Goal: Check status: Check status

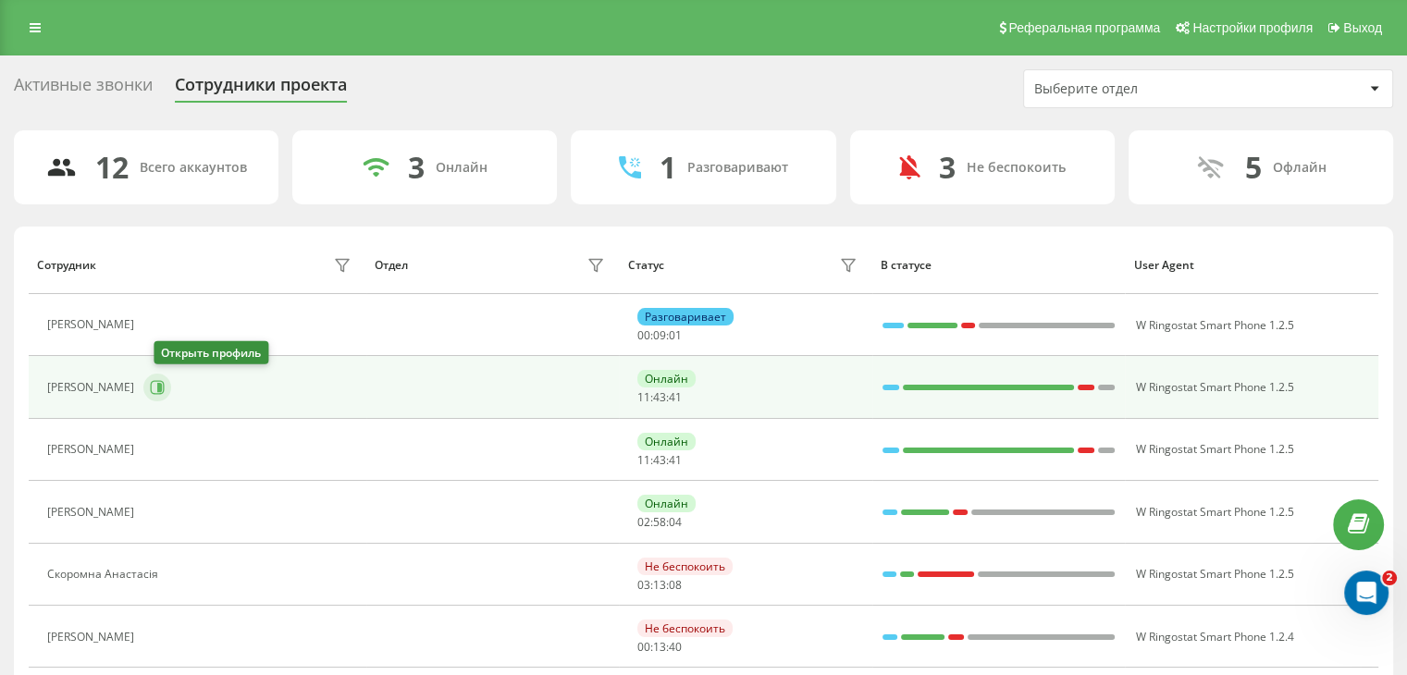
click at [171, 388] on button at bounding box center [157, 388] width 28 height 28
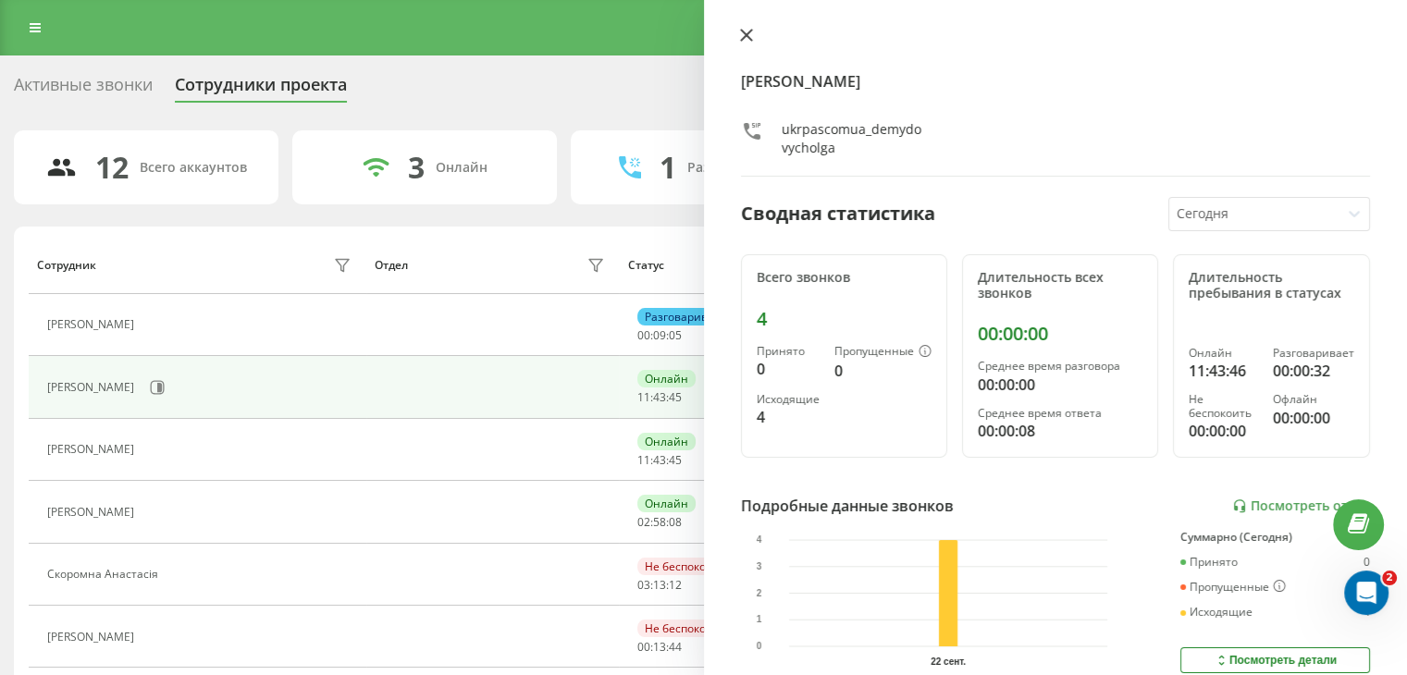
click at [748, 38] on icon at bounding box center [745, 35] width 11 height 11
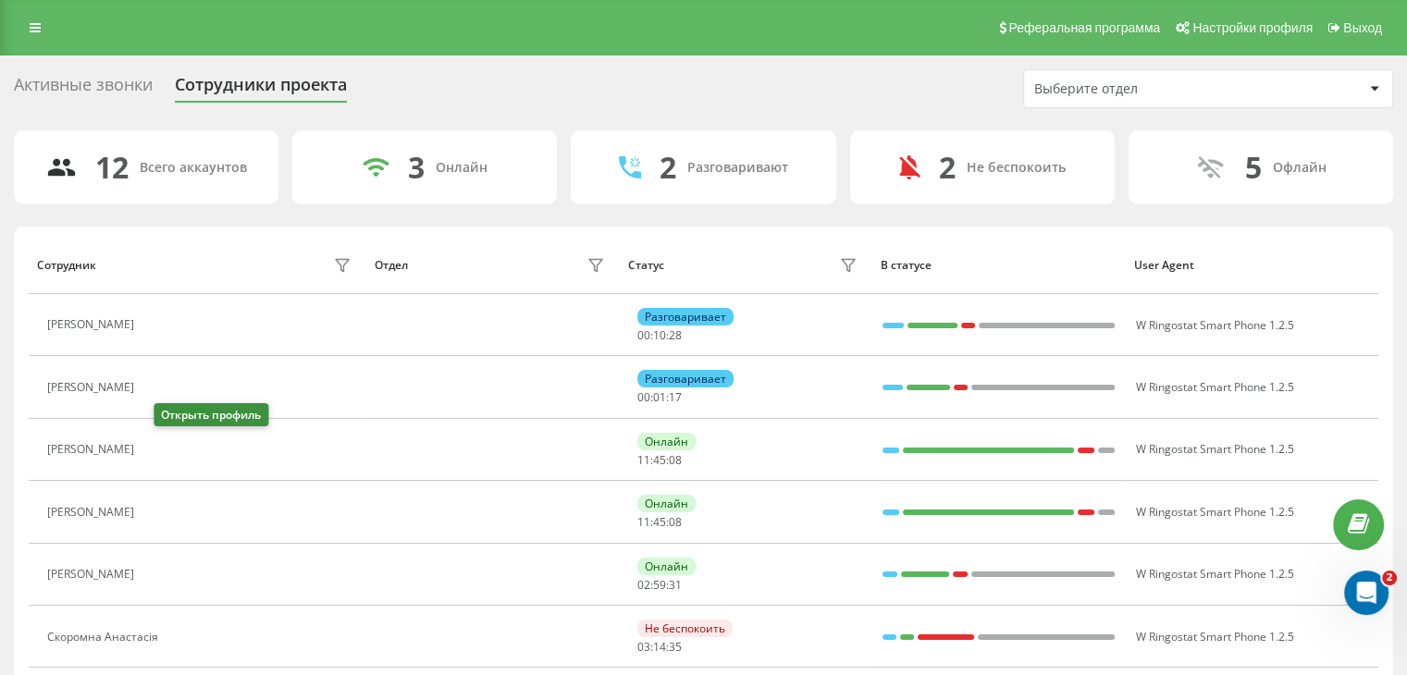
click at [162, 445] on icon at bounding box center [154, 450] width 15 height 15
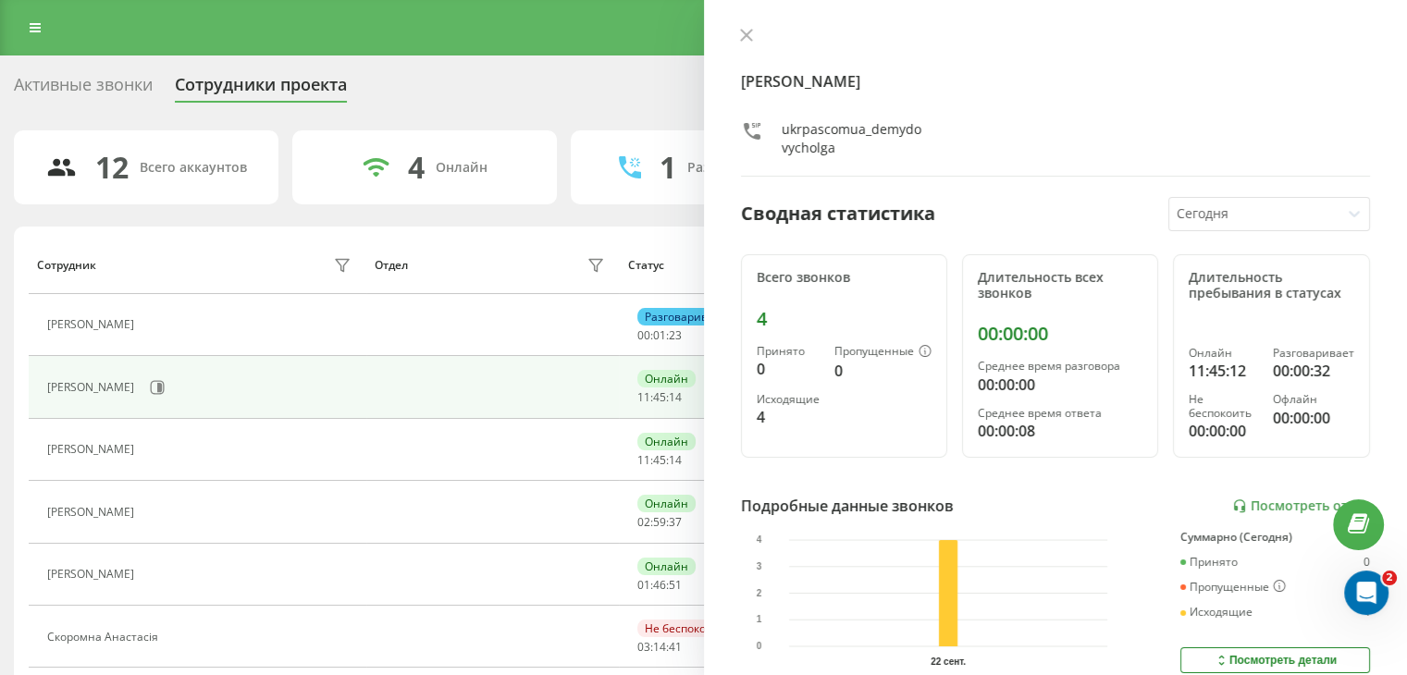
click at [312, 357] on td "[PERSON_NAME]" at bounding box center [198, 387] width 338 height 62
click at [746, 43] on button at bounding box center [747, 37] width 24 height 18
